Goal: Obtain resource: Download file/media

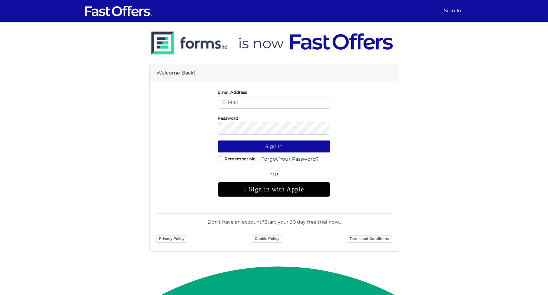
type input "[PERSON_NAME][EMAIL_ADDRESS][DOMAIN_NAME]"
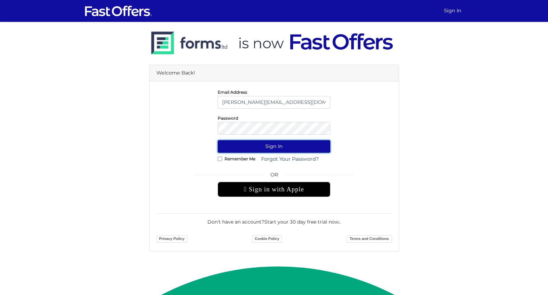
click at [281, 148] on button "Sign In" at bounding box center [274, 146] width 113 height 13
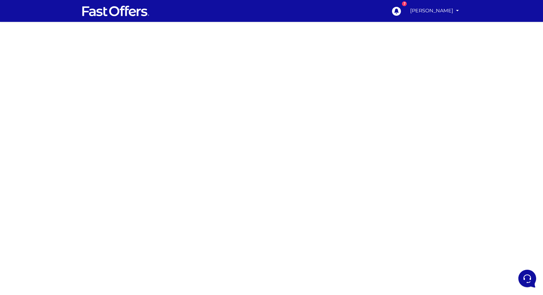
click at [182, 197] on div at bounding box center [271, 193] width 543 height 342
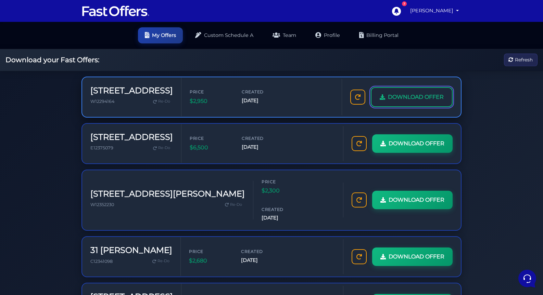
click at [413, 98] on span "DOWNLOAD OFFER" at bounding box center [416, 97] width 56 height 9
